Goal: Use online tool/utility: Utilize a website feature to perform a specific function

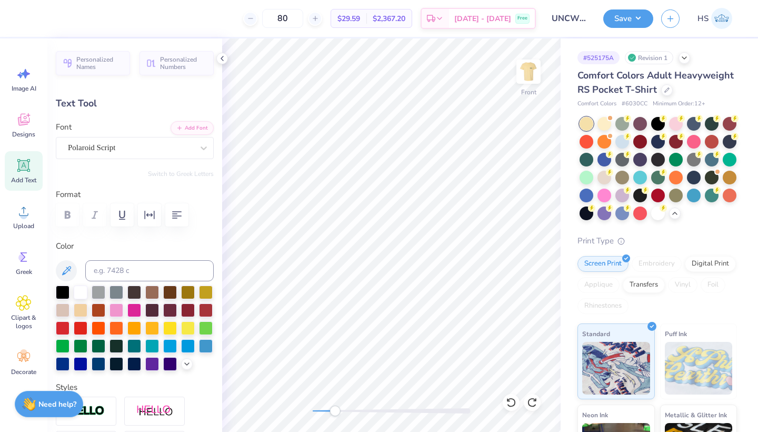
type textarea "Chi"
type input "0.0"
click at [329, 411] on div at bounding box center [392, 410] width 158 height 5
type input "1.40"
type input "0.56"
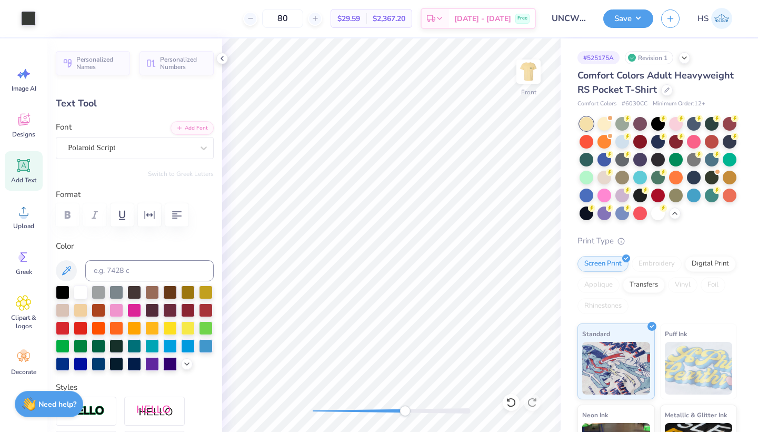
type input "8.78"
type input "15.5"
type textarea "CHI OMEGA"
drag, startPoint x: 406, startPoint y: 412, endPoint x: 371, endPoint y: 406, distance: 36.2
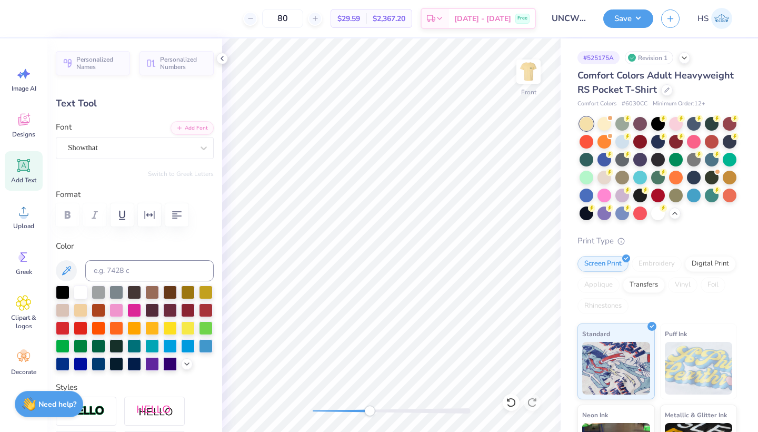
click at [371, 406] on div "Accessibility label" at bounding box center [369, 410] width 11 height 11
type input "3.90"
type input "0.44"
type input "6.73"
type input "0.0"
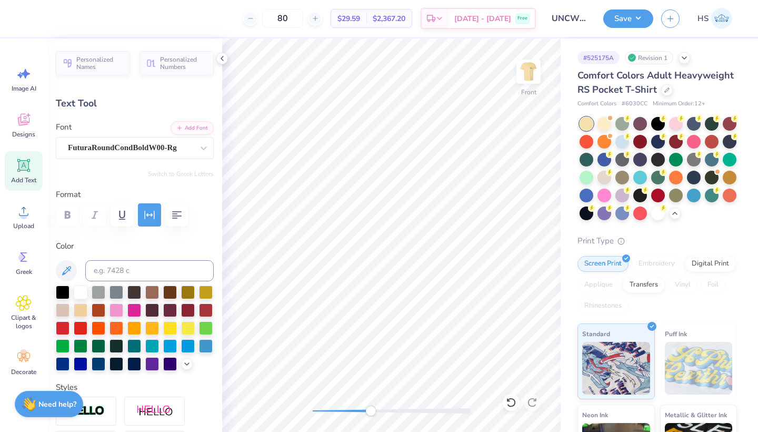
scroll to position [0, 3]
type textarea "MOMS BRUNCH"
drag, startPoint x: 374, startPoint y: 408, endPoint x: 364, endPoint y: 406, distance: 10.7
click at [364, 406] on div at bounding box center [392, 410] width 158 height 11
drag, startPoint x: 363, startPoint y: 408, endPoint x: 310, endPoint y: 408, distance: 53.2
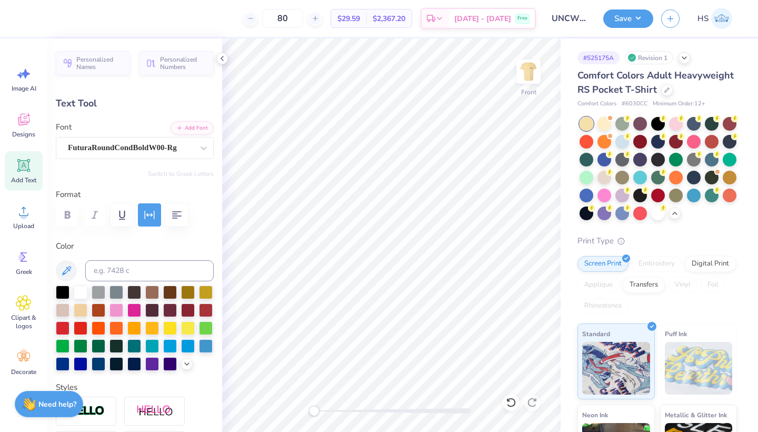
click at [310, 407] on div "Accessibility label" at bounding box center [313, 410] width 11 height 11
click at [530, 80] on img at bounding box center [528, 72] width 42 height 42
type input "3.37"
type input "0.37"
type input "6.80"
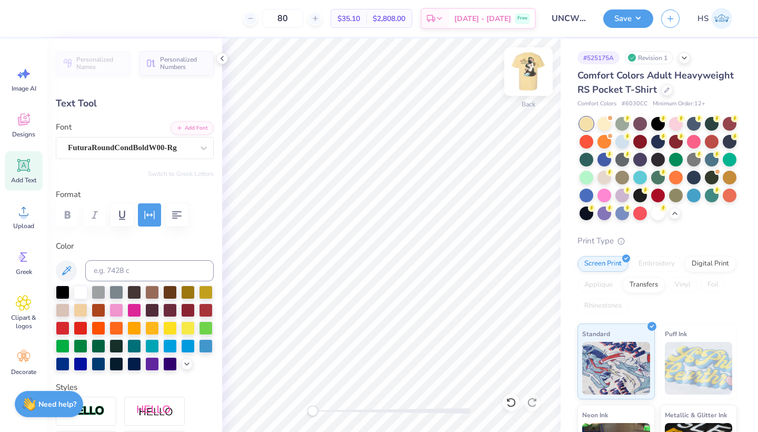
click at [526, 70] on img at bounding box center [528, 72] width 42 height 42
click at [530, 78] on img at bounding box center [528, 72] width 42 height 42
click at [528, 78] on img at bounding box center [528, 71] width 21 height 21
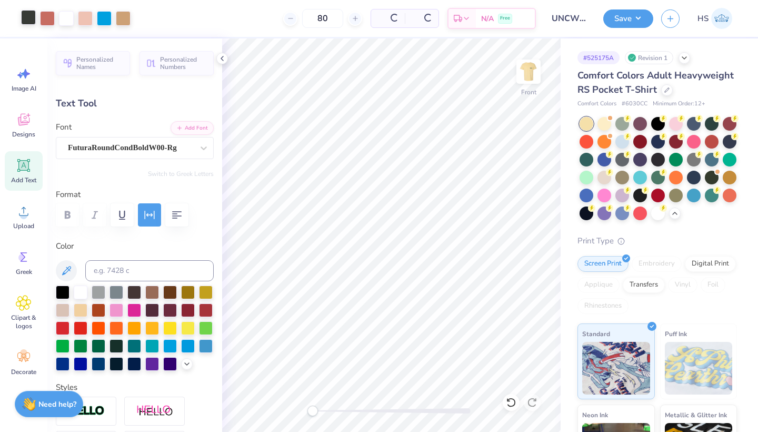
drag, startPoint x: 530, startPoint y: 78, endPoint x: 32, endPoint y: 21, distance: 501.2
click at [25, 23] on div at bounding box center [28, 17] width 15 height 15
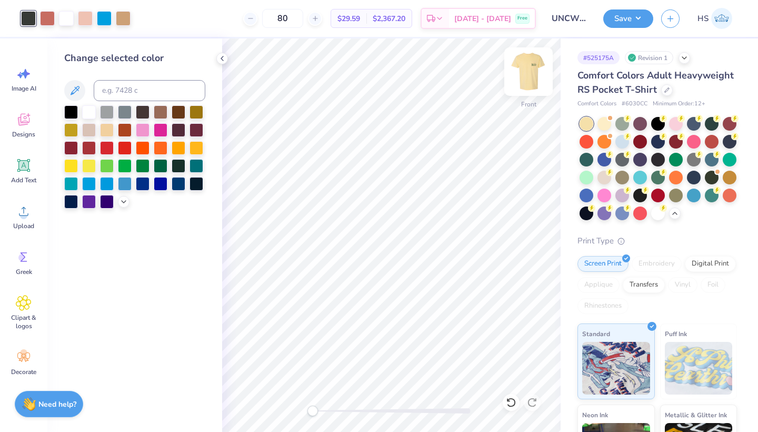
click at [529, 77] on img at bounding box center [528, 72] width 42 height 42
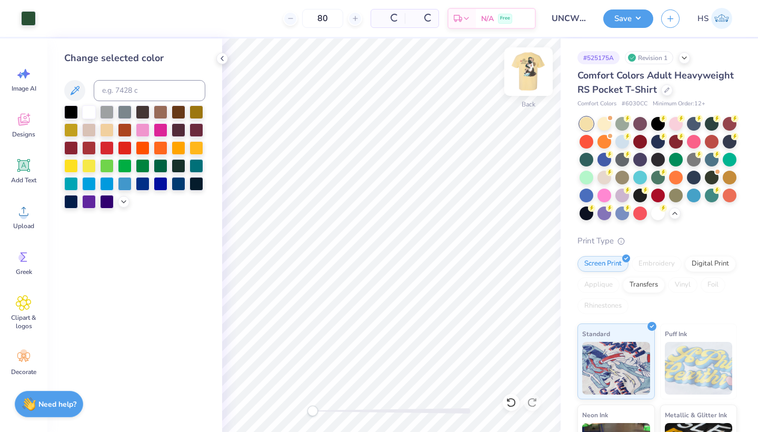
click at [523, 70] on img at bounding box center [528, 72] width 42 height 42
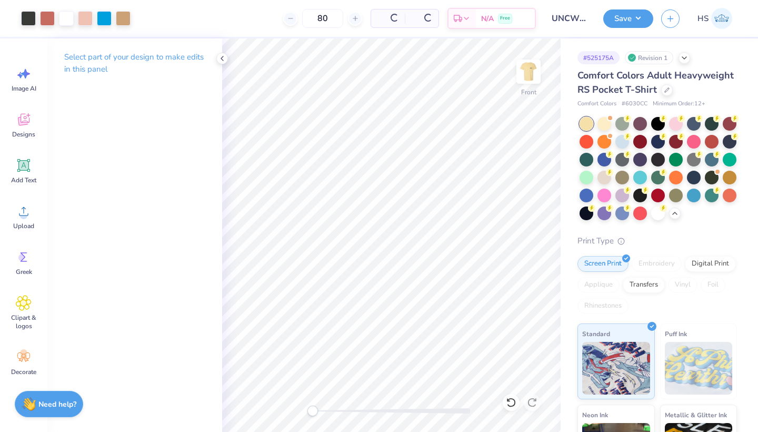
click at [30, 18] on div at bounding box center [28, 18] width 15 height 15
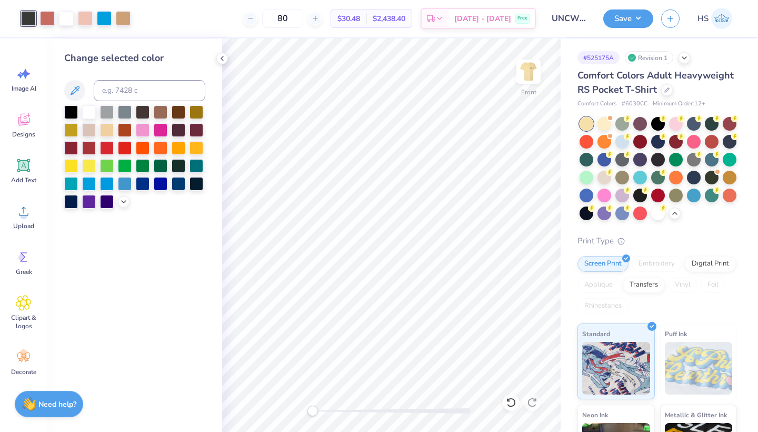
click at [134, 92] on input at bounding box center [150, 90] width 112 height 21
click at [525, 66] on img at bounding box center [528, 72] width 42 height 42
